Goal: Task Accomplishment & Management: Manage account settings

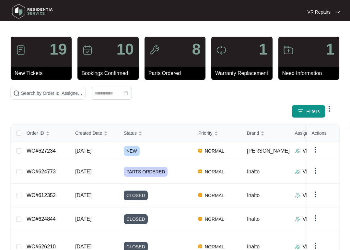
scroll to position [52, 0]
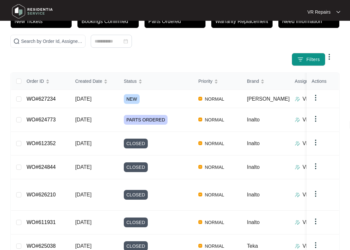
click at [56, 98] on link "WO#627234" at bounding box center [41, 99] width 29 height 6
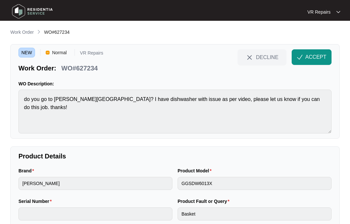
click at [23, 31] on p "Work Order" at bounding box center [21, 32] width 23 height 6
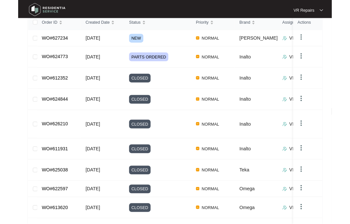
scroll to position [134, 0]
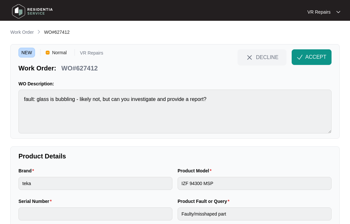
click at [307, 57] on span "ACCEPT" at bounding box center [315, 57] width 21 height 8
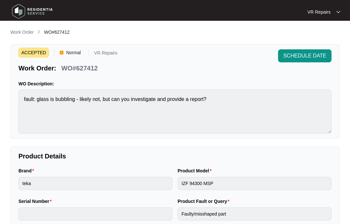
click at [25, 30] on p "Work Order" at bounding box center [21, 32] width 23 height 6
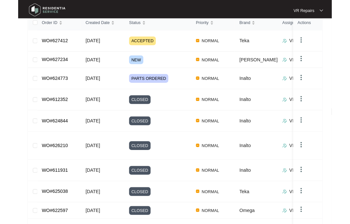
scroll to position [134, 0]
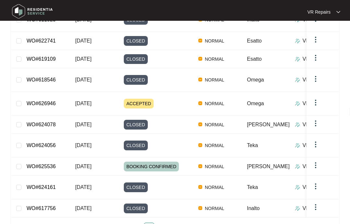
click at [166, 223] on link "3" at bounding box center [162, 228] width 10 height 10
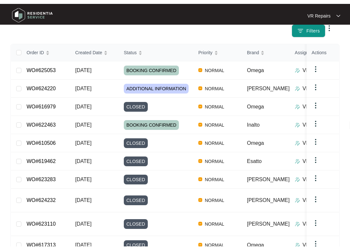
scroll to position [87, 0]
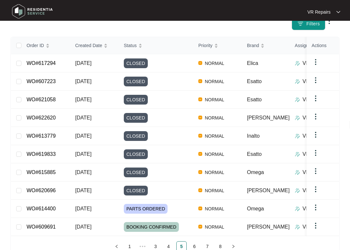
click at [133, 244] on link "1" at bounding box center [130, 246] width 10 height 10
